Goal: Transaction & Acquisition: Purchase product/service

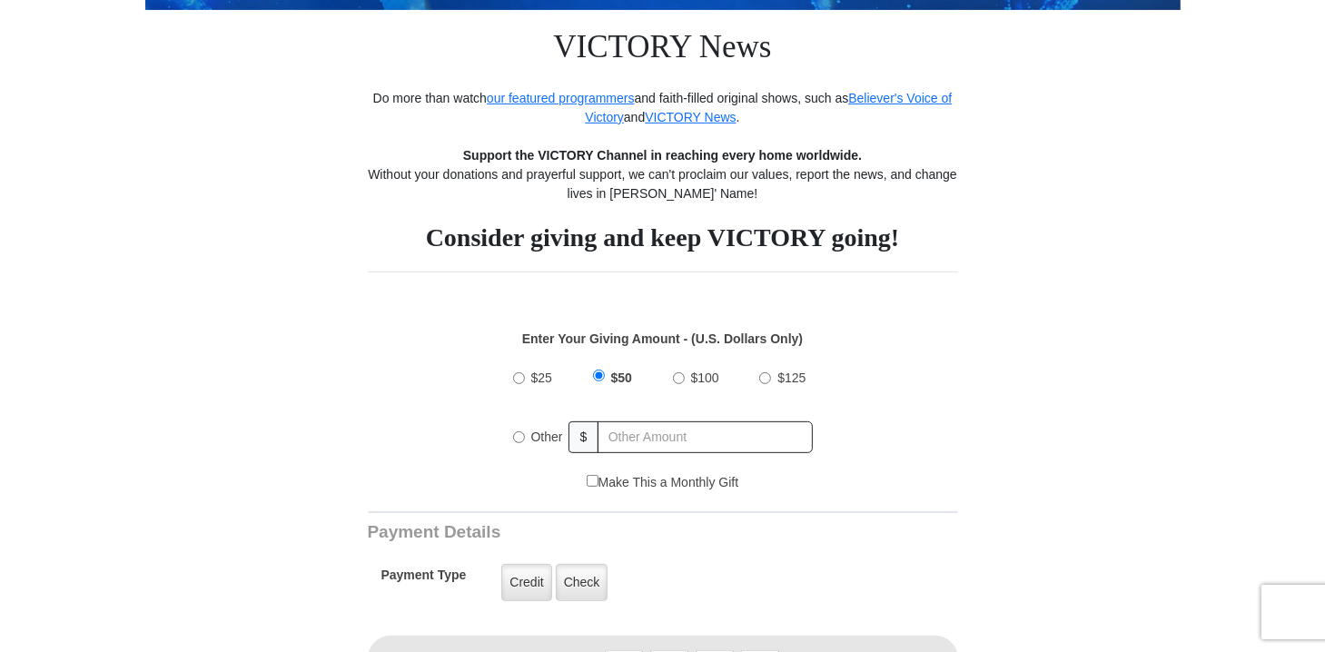
scroll to position [378, 0]
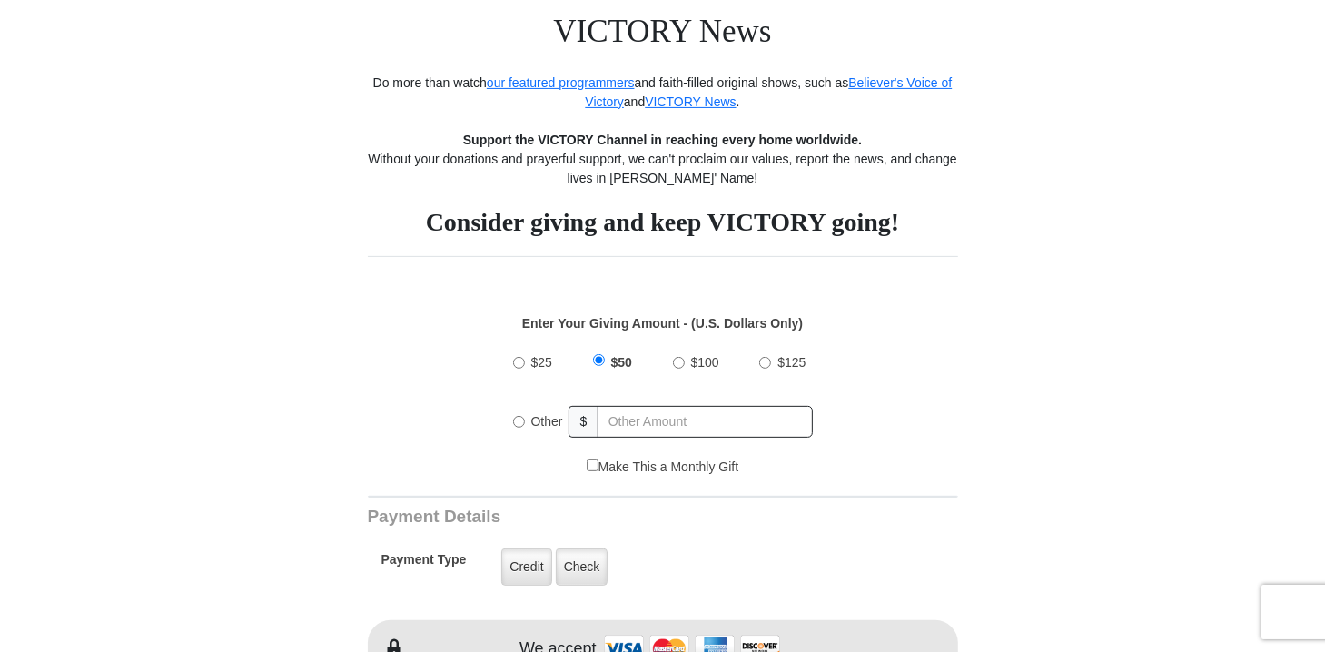
click at [519, 420] on input "Other" at bounding box center [519, 422] width 12 height 12
radio input "true"
type input "80"
click at [590, 465] on input "Make This a Monthly Gift" at bounding box center [593, 466] width 12 height 12
checkbox input "true"
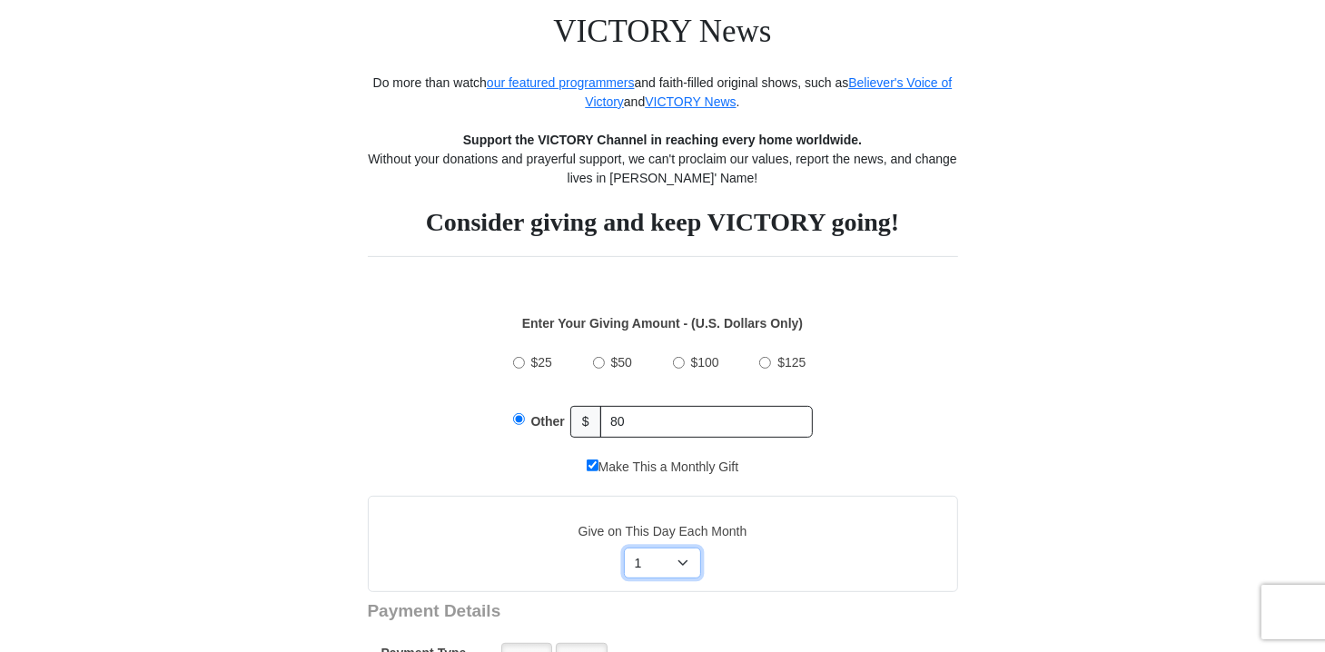
click at [683, 560] on select "Select Day of Month 1 2 3 4 5 6 7 8 9 10 11 12 13 14 15 16 17 18 19 20 21 22 23…" at bounding box center [662, 563] width 77 height 31
select select "5"
click at [624, 548] on select "Select Day of Month 1 2 3 4 5 6 7 8 9 10 11 12 13 14 15 16 17 18 19 20 21 22 23…" at bounding box center [662, 563] width 77 height 31
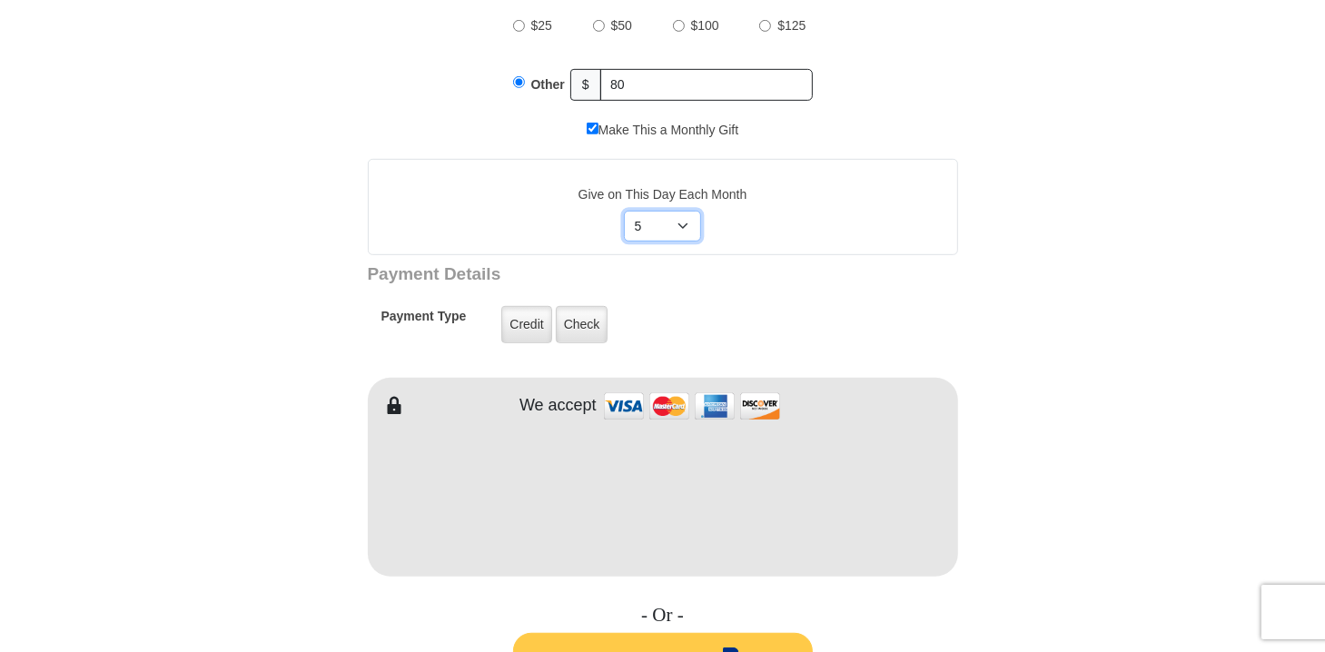
scroll to position [757, 0]
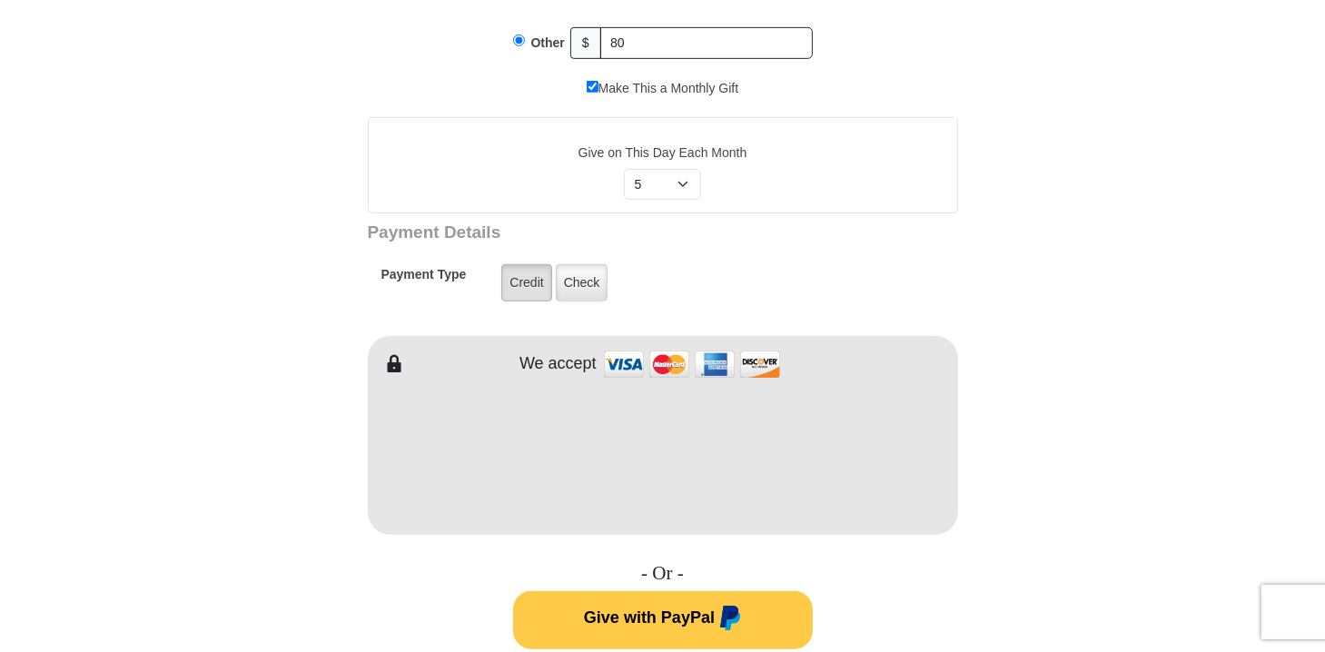
click at [532, 278] on label "Credit" at bounding box center [526, 282] width 50 height 37
click at [0, 0] on input "Credit" at bounding box center [0, 0] width 0 height 0
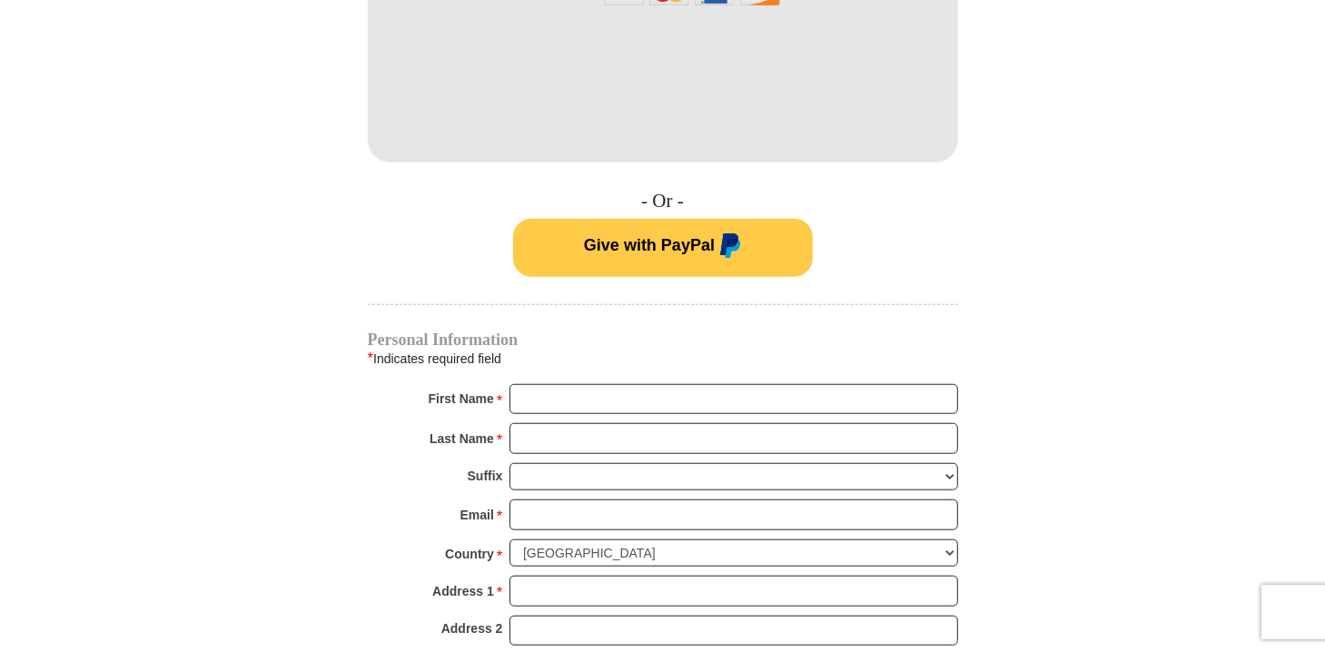
scroll to position [1135, 0]
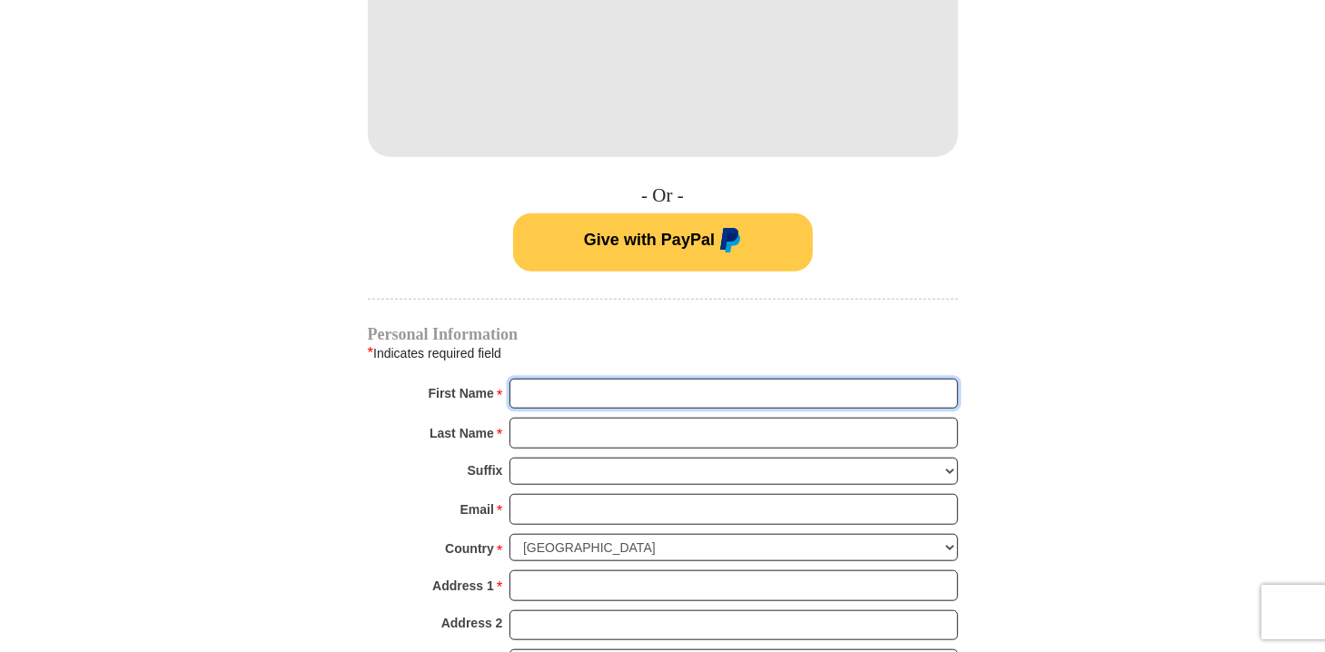
click at [550, 392] on input "First Name *" at bounding box center [734, 394] width 449 height 31
type input "Carrol"
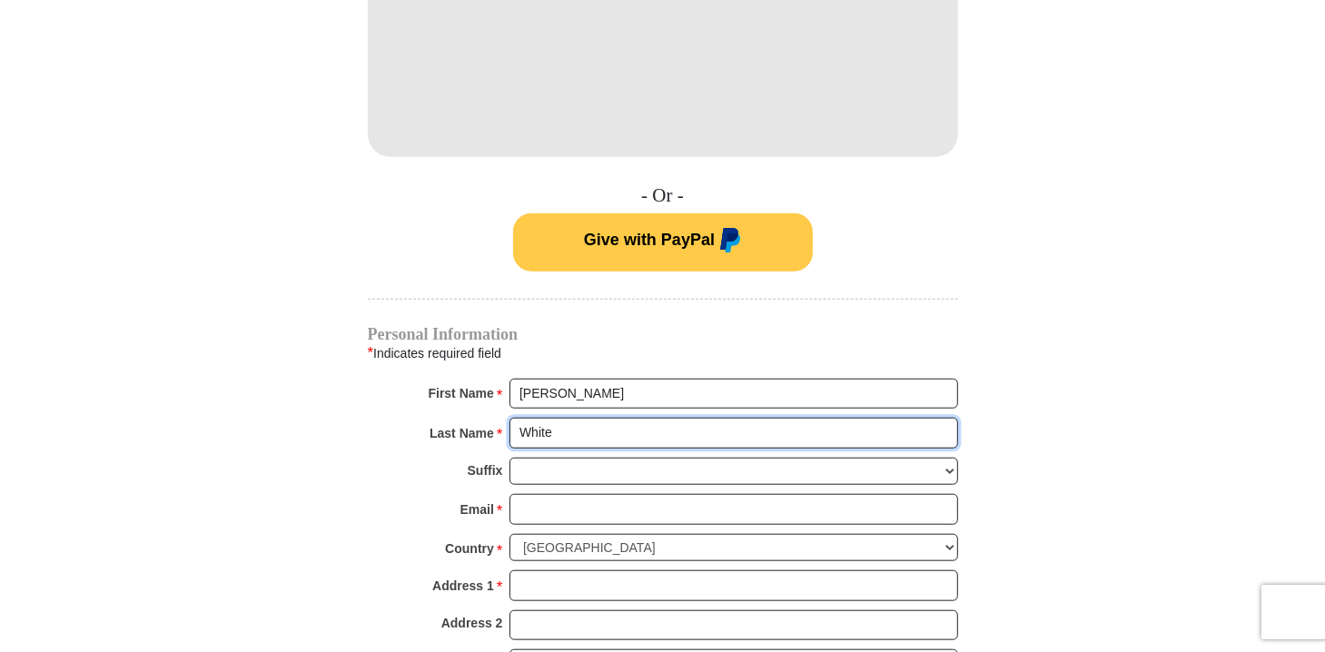
type input "White"
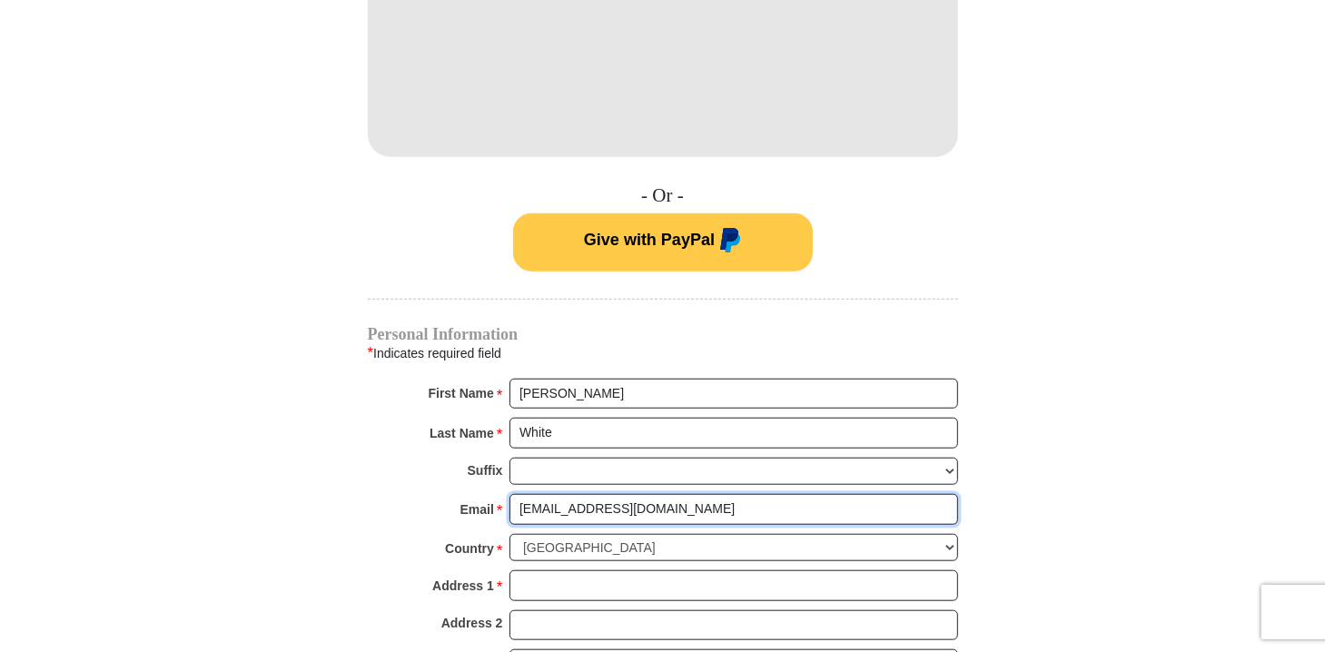
type input "Rcwrich47@gmail.com"
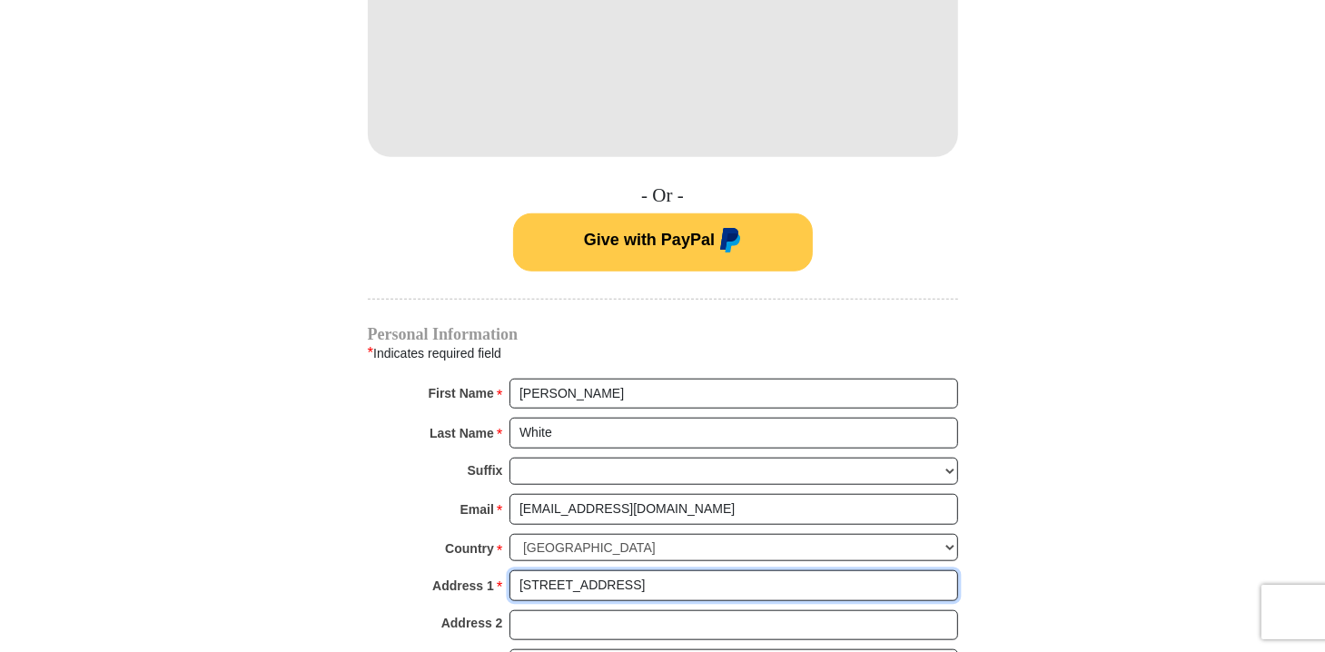
type input "25541 County Road 95 Spur"
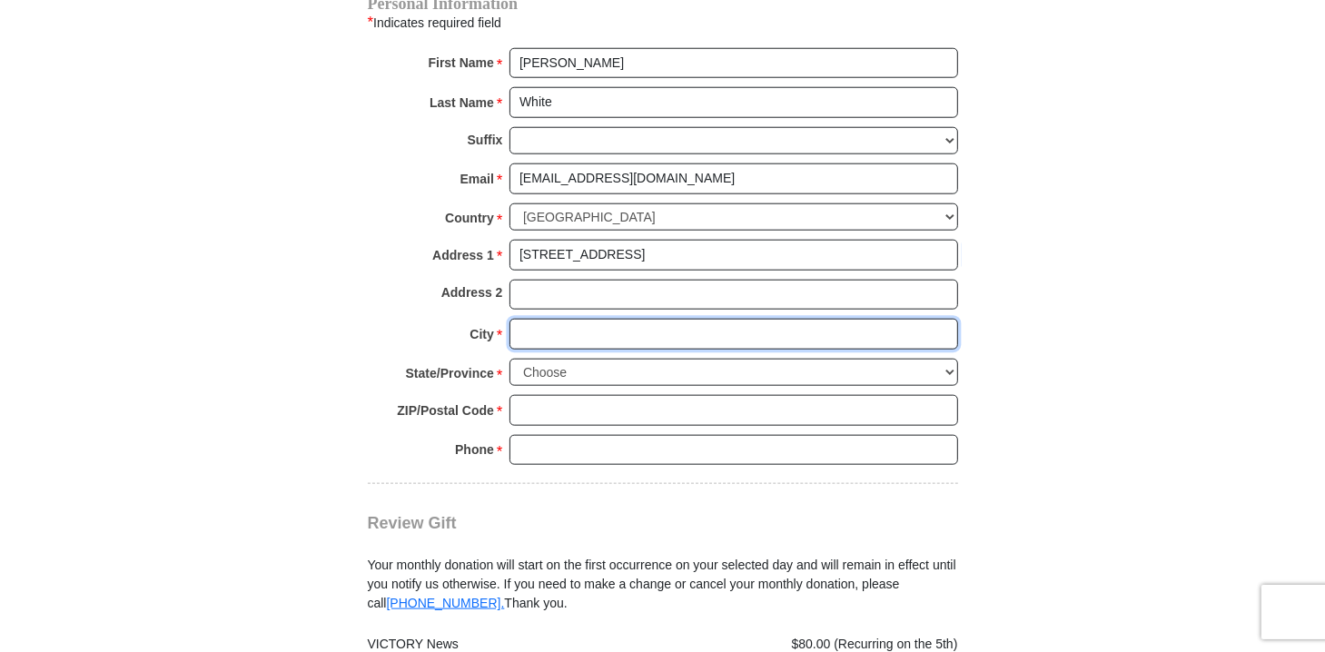
scroll to position [1472, 0]
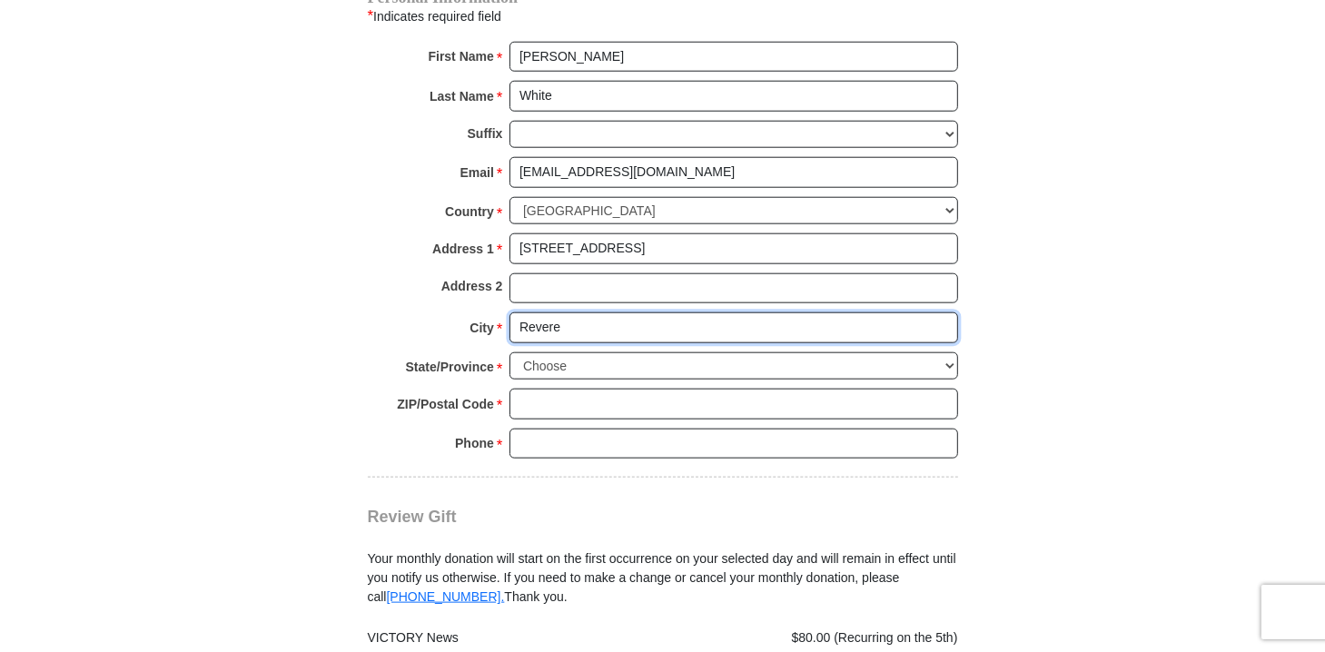
type input "Revere"
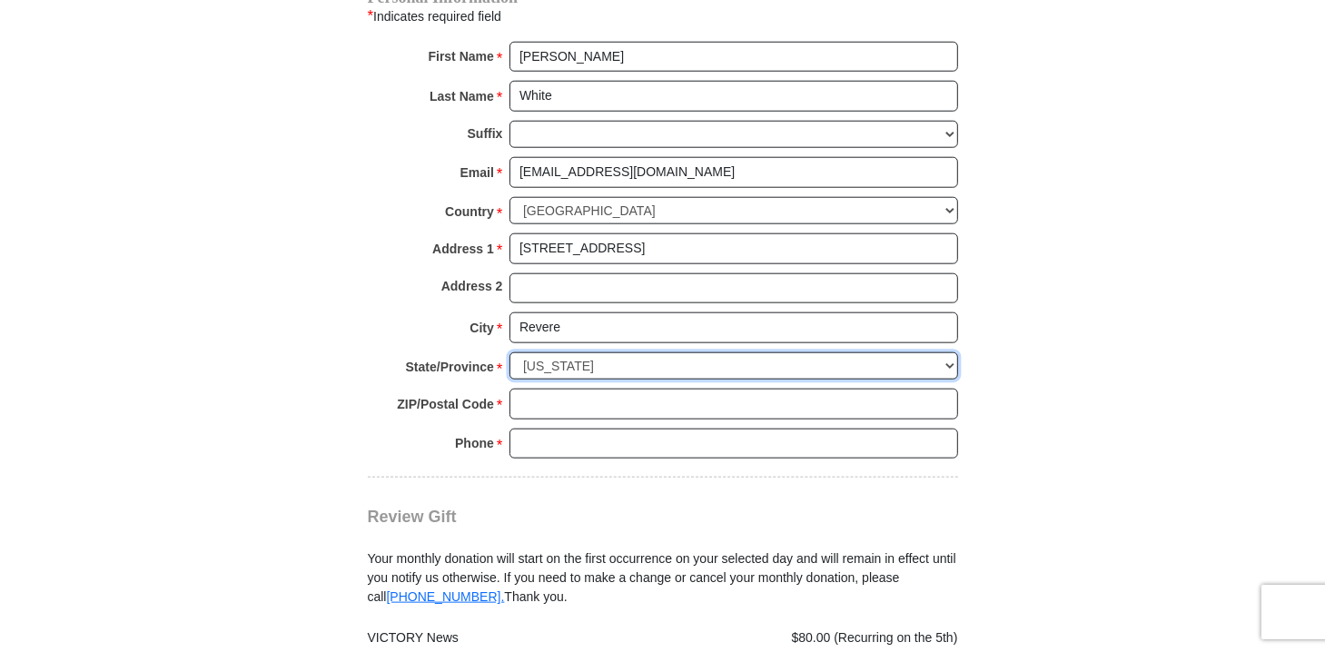
click at [951, 366] on select "Choose Alabama Alaska American Samoa Arizona Arkansas Armed Forces Americas Arm…" at bounding box center [734, 366] width 449 height 28
click at [948, 362] on select "Choose Alabama Alaska American Samoa Arizona Arkansas Armed Forces Americas Arm…" at bounding box center [734, 366] width 449 height 28
click at [917, 359] on select "Choose Alabama Alaska American Samoa Arizona Arkansas Armed Forces Americas Arm…" at bounding box center [734, 366] width 449 height 28
select select "MO"
click at [510, 352] on select "Choose Alabama Alaska American Samoa Arizona Arkansas Armed Forces Americas Arm…" at bounding box center [734, 366] width 449 height 28
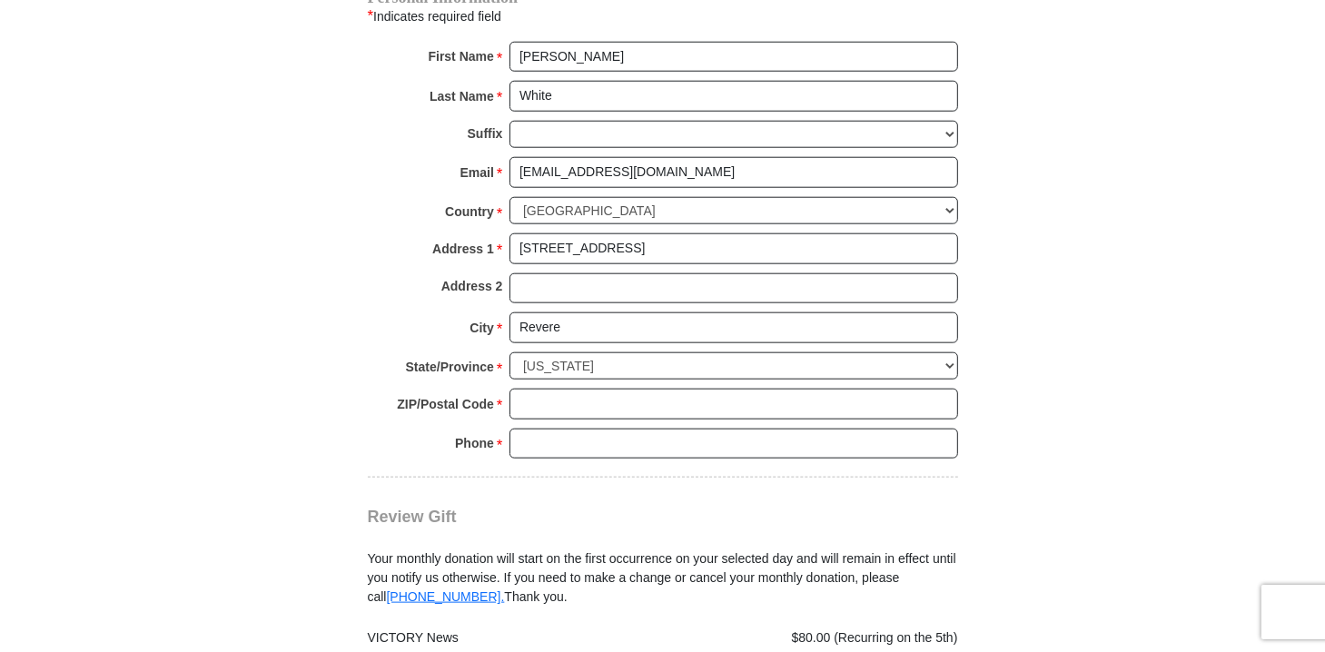
click at [547, 25] on div "* Indicates required field" at bounding box center [663, 17] width 590 height 24
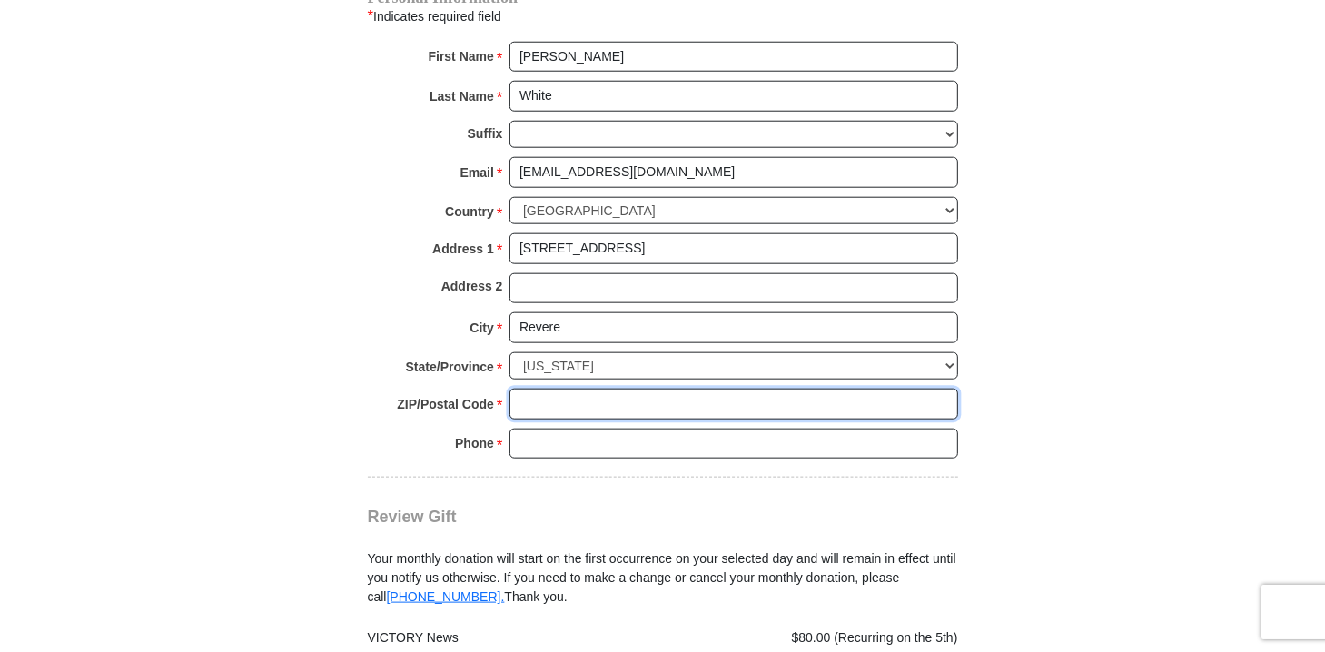
click at [525, 394] on input "ZIP/Postal Code *" at bounding box center [734, 404] width 449 height 31
type input "63465"
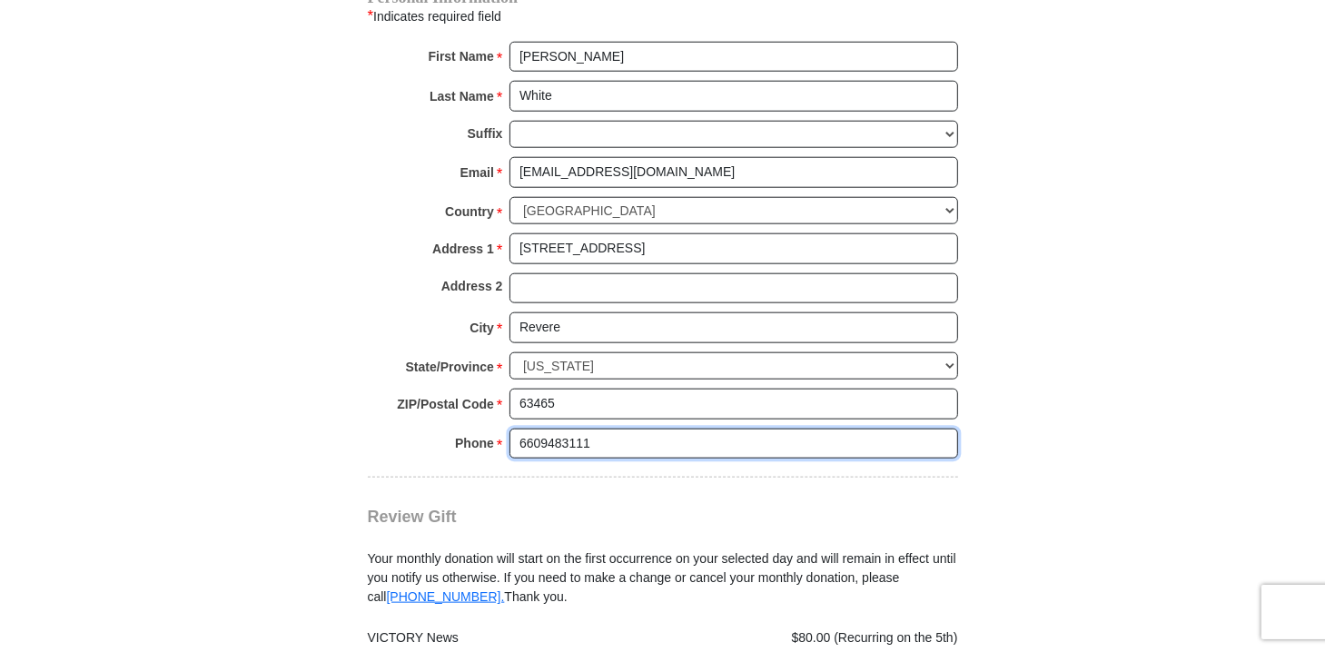
type input "6609483111"
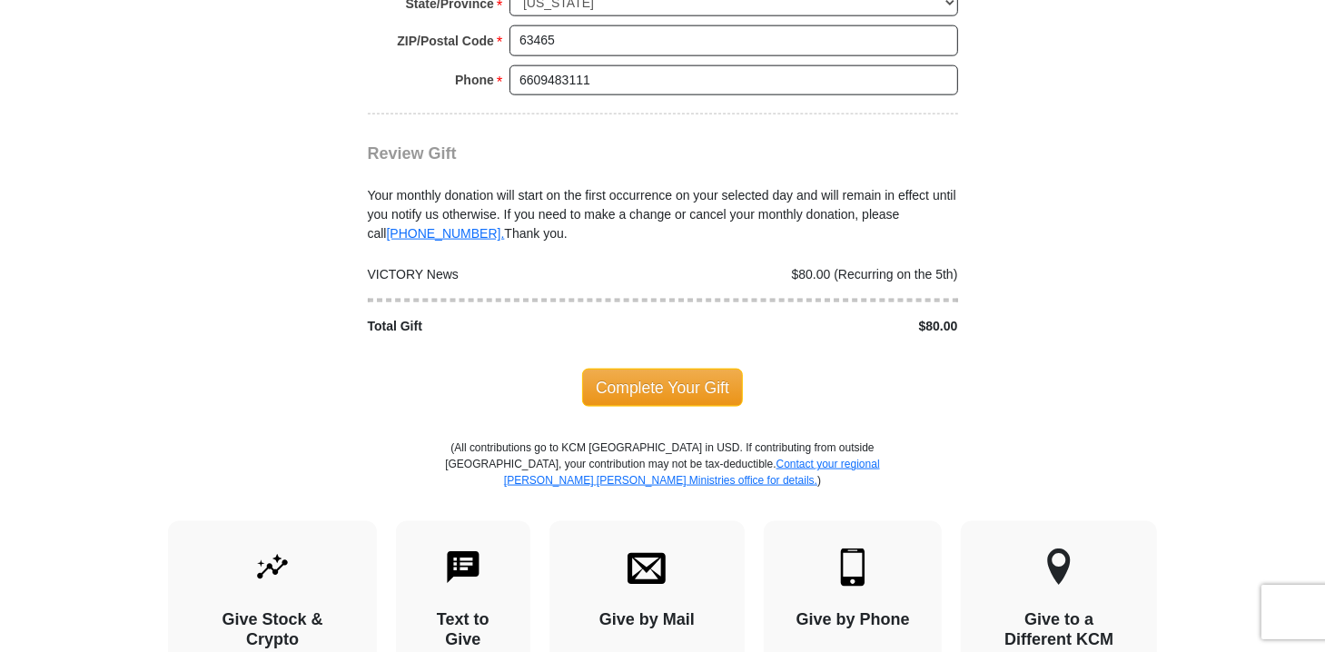
scroll to position [1820, 0]
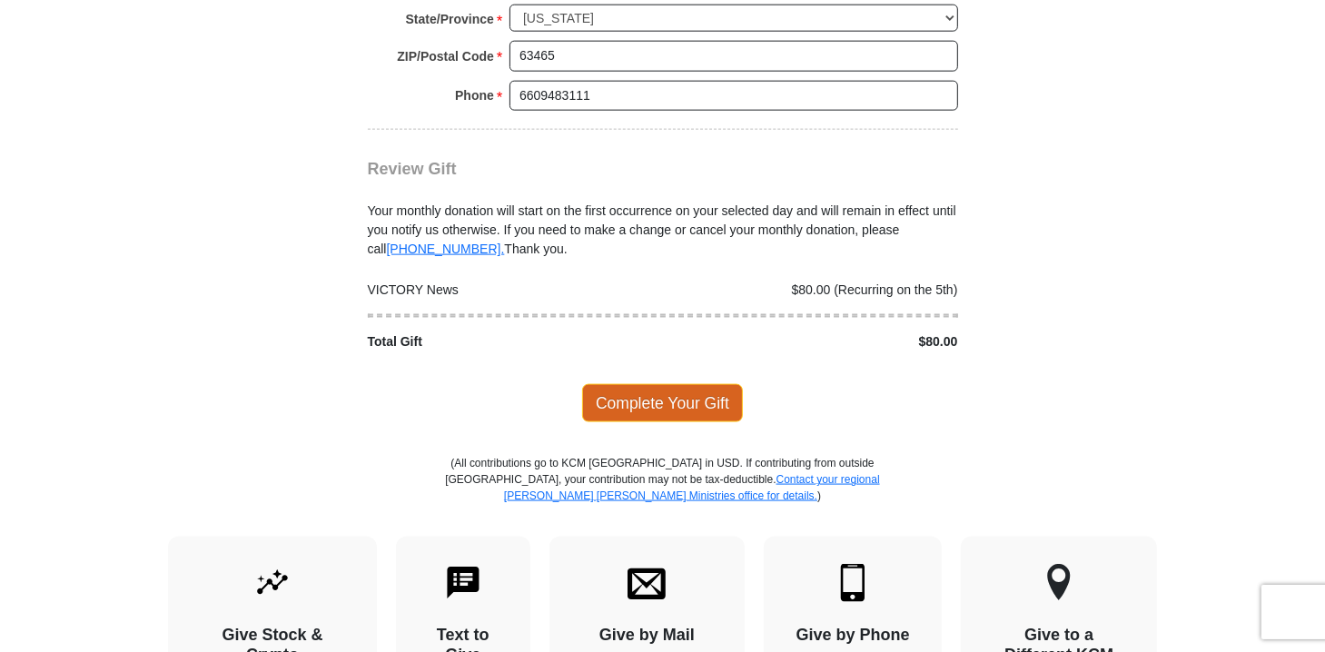
click at [662, 392] on span "Complete Your Gift" at bounding box center [662, 403] width 161 height 38
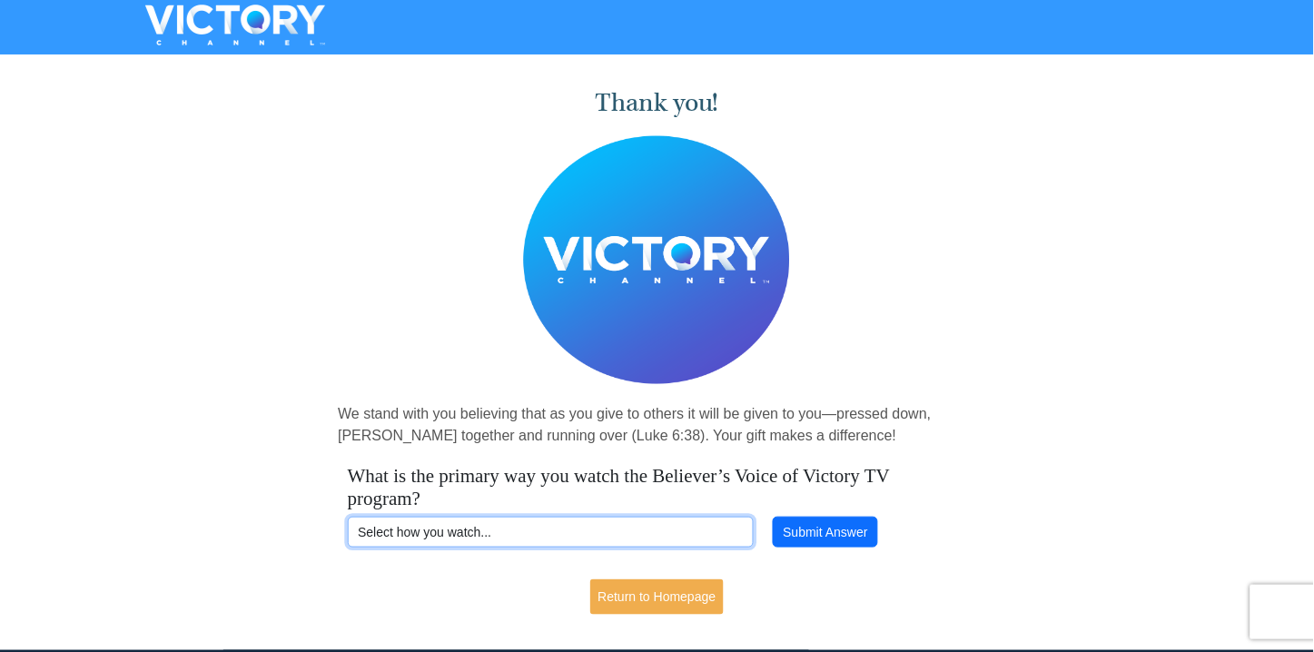
click at [522, 529] on select "Select how you watch... Daystar Morning Daystar Evening KCM.org GoVictory.com V…" at bounding box center [551, 532] width 406 height 31
click at [678, 530] on select "Select how you watch... Daystar Morning Daystar Evening KCM.org GoVictory.com V…" at bounding box center [551, 532] width 406 height 31
select select "DISH"
click at [348, 517] on select "Select how you watch... Daystar Morning Daystar Evening KCM.org GoVictory.com V…" at bounding box center [551, 532] width 406 height 31
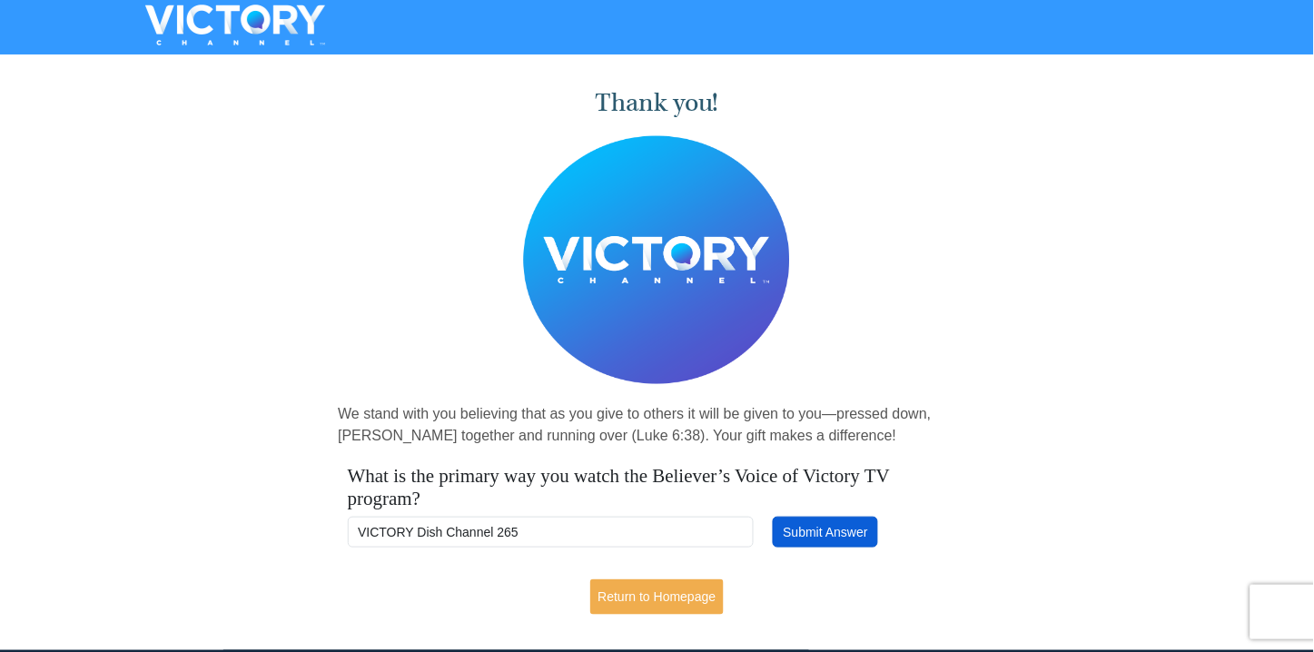
click at [830, 536] on button "Submit Answer" at bounding box center [825, 532] width 105 height 31
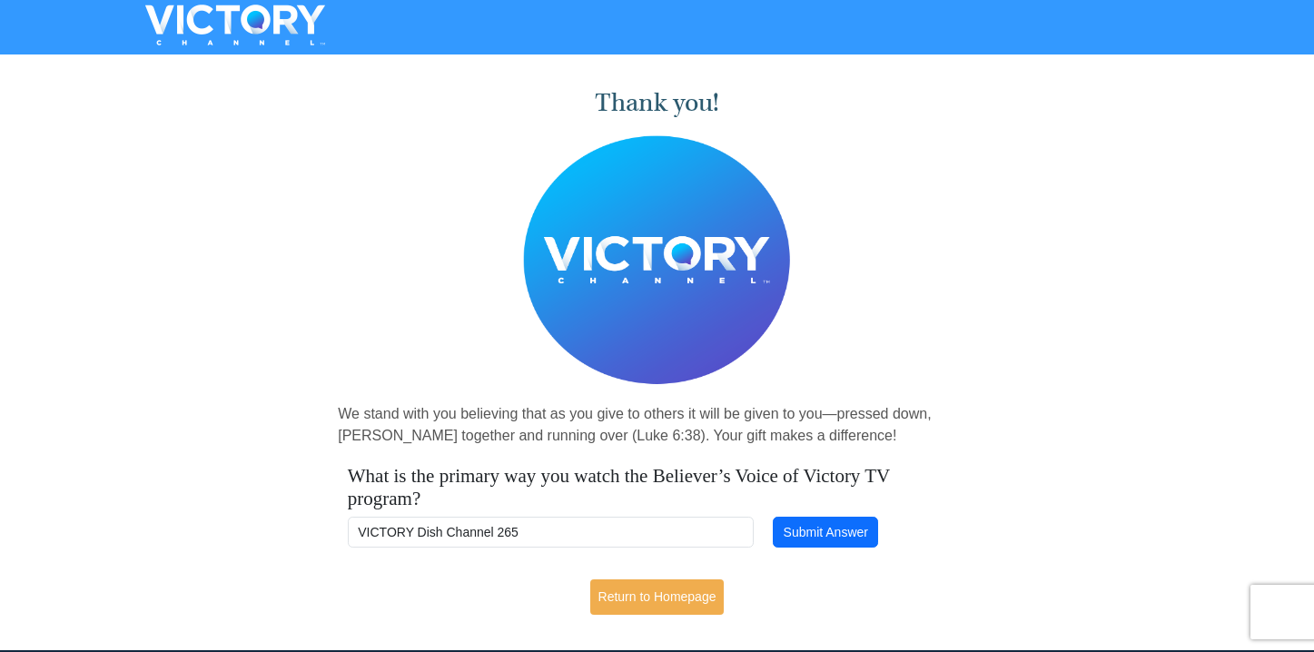
select select "DISH"
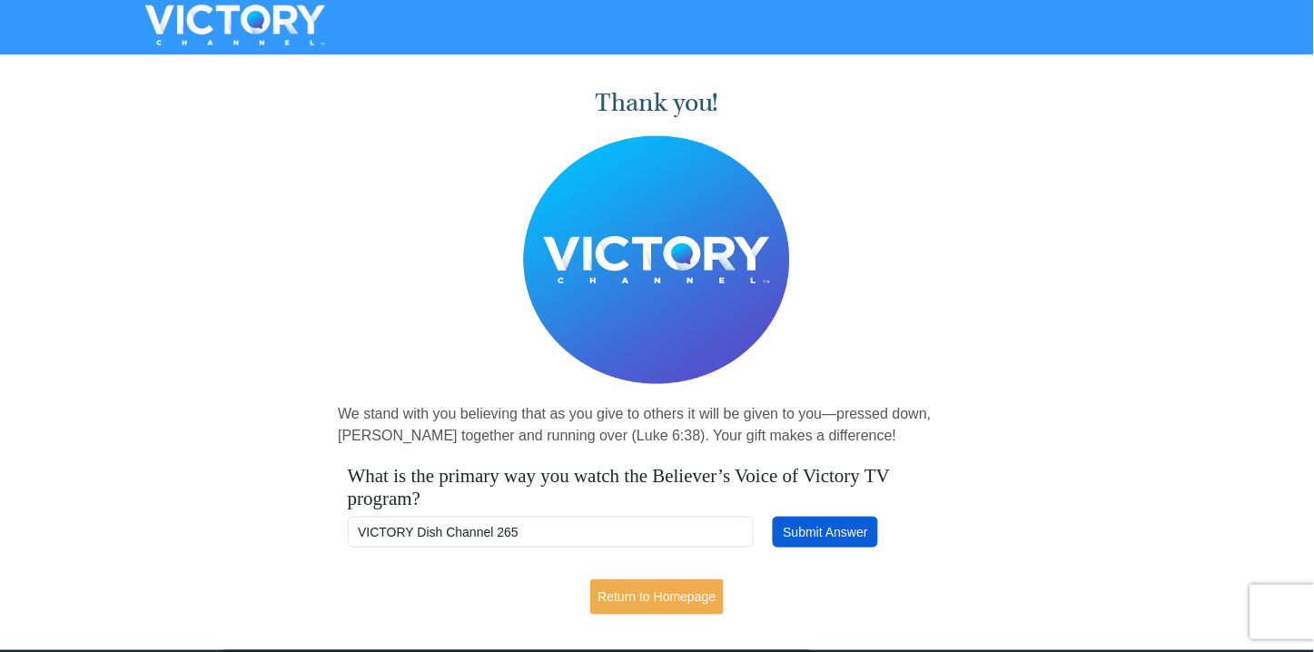
click at [820, 531] on button "Submit Answer" at bounding box center [825, 532] width 105 height 31
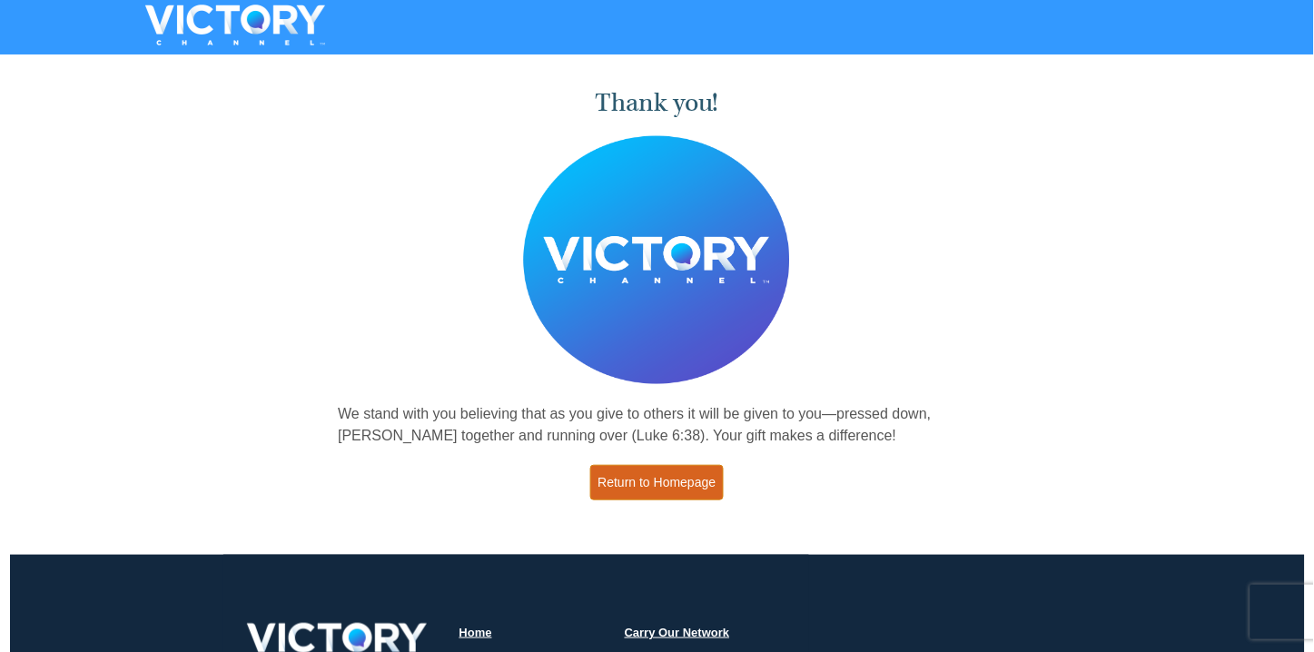
click at [648, 485] on link "Return to Homepage" at bounding box center [657, 482] width 134 height 35
